Goal: Book appointment/travel/reservation

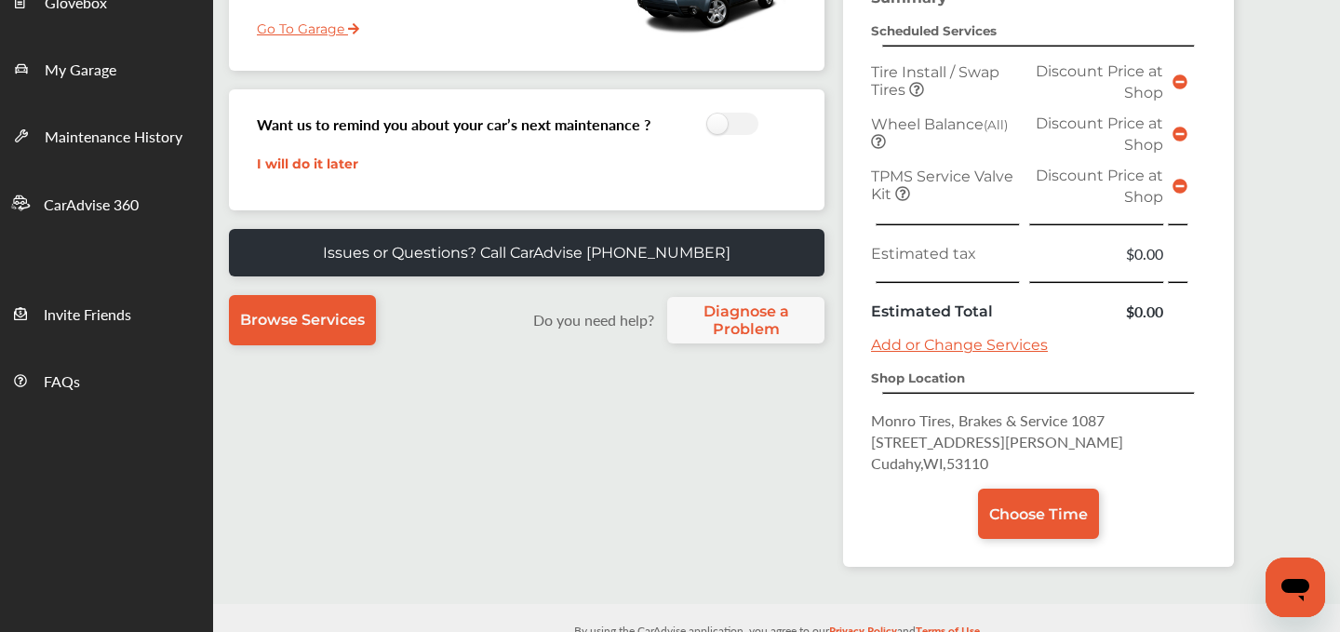
scroll to position [421, 0]
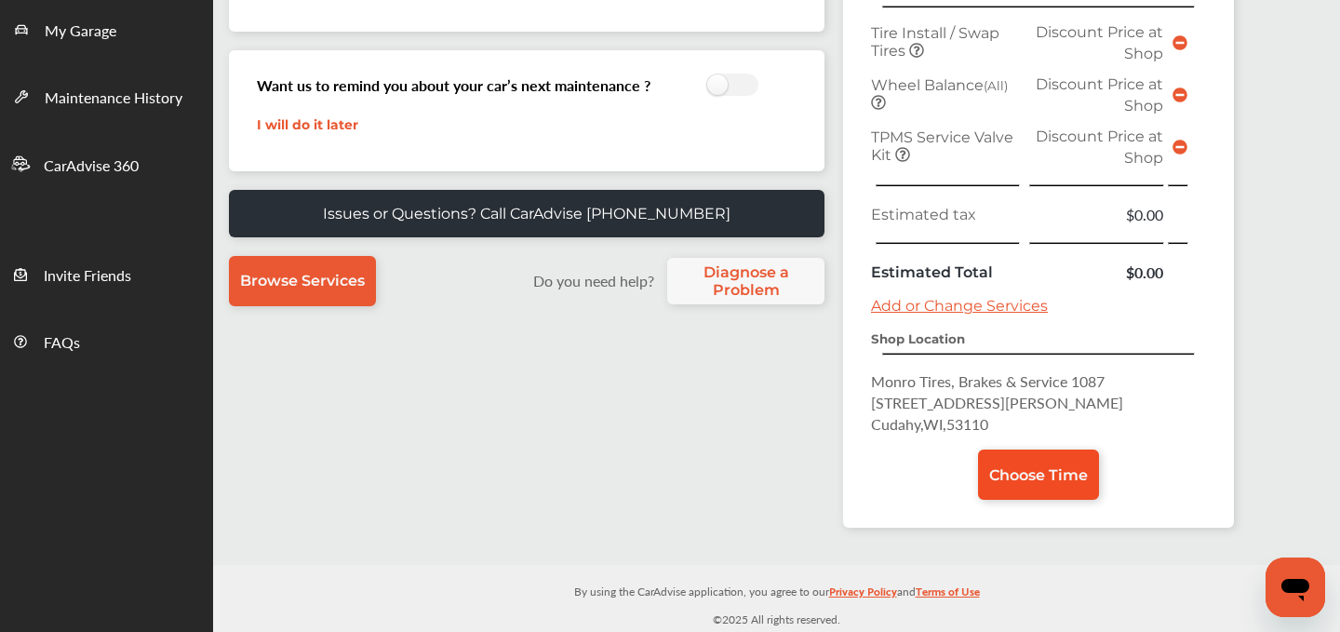
click at [1033, 457] on link "Choose Time" at bounding box center [1038, 475] width 121 height 50
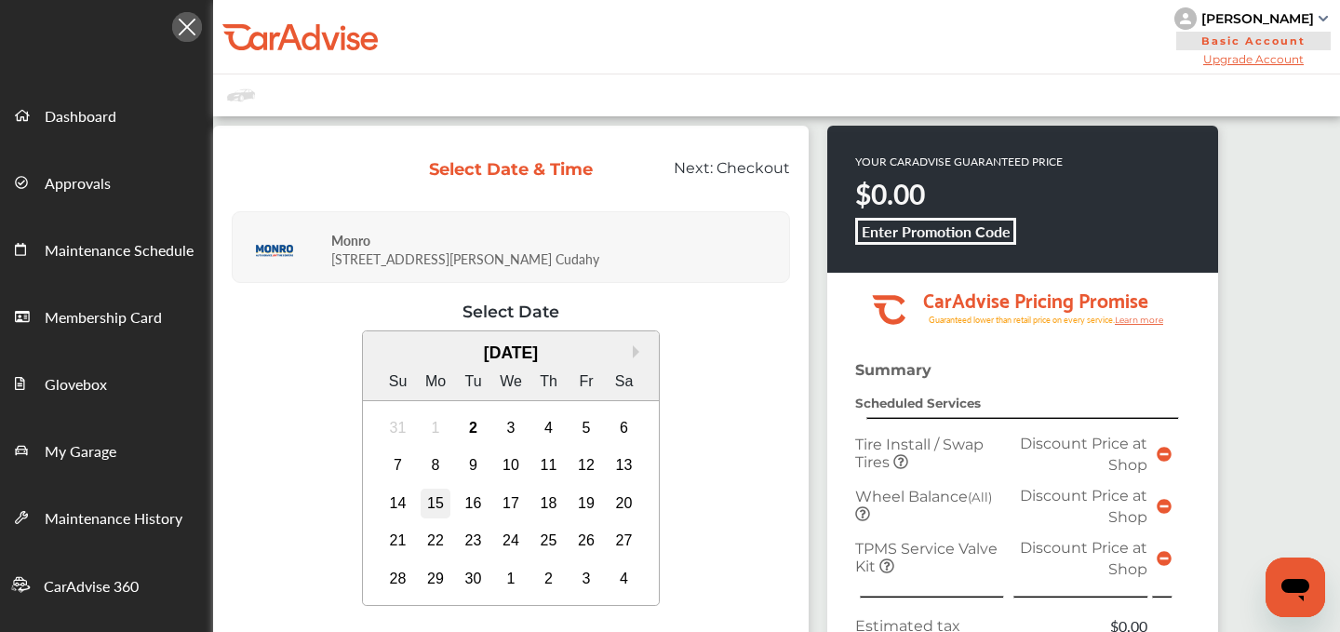
click at [444, 505] on div "15" at bounding box center [436, 504] width 30 height 30
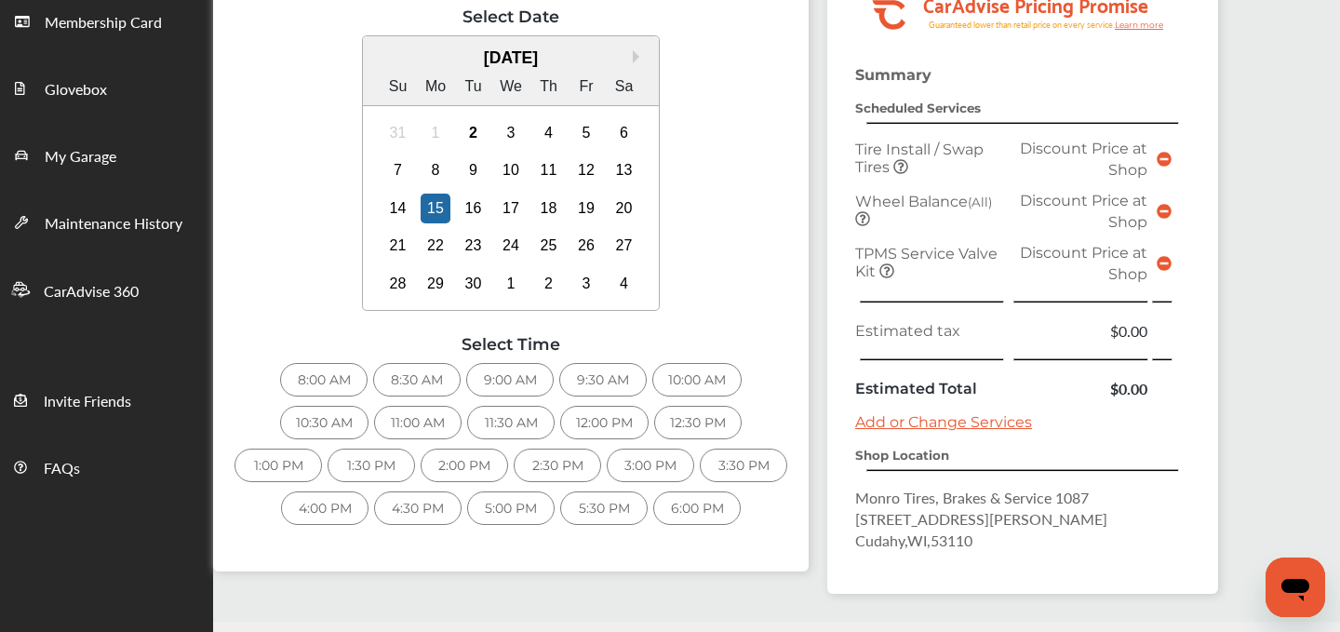
scroll to position [293, 0]
click at [617, 418] on div "12:00 PM" at bounding box center [604, 425] width 88 height 34
